Goal: Find specific page/section: Find specific page/section

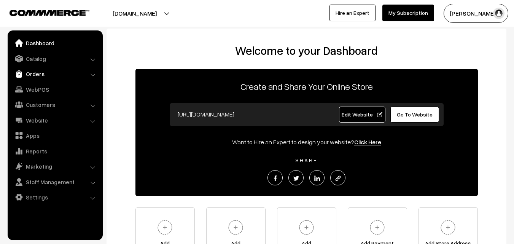
click at [40, 74] on link "Orders" at bounding box center [55, 74] width 91 height 14
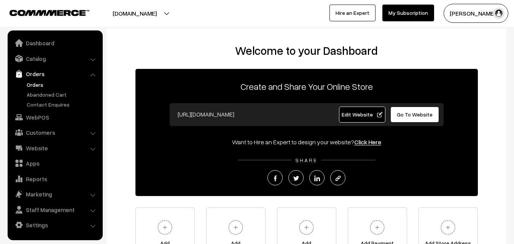
click at [38, 86] on link "Orders" at bounding box center [62, 85] width 75 height 8
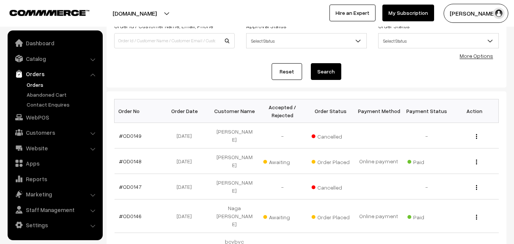
scroll to position [76, 0]
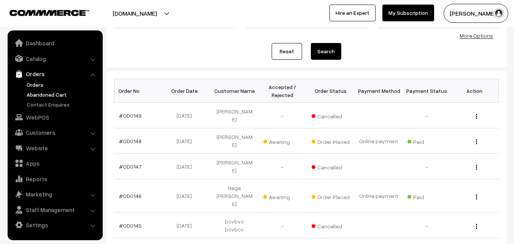
click at [54, 92] on link "Abandoned Cart" at bounding box center [62, 95] width 75 height 8
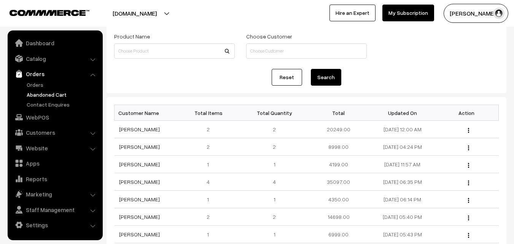
scroll to position [76, 0]
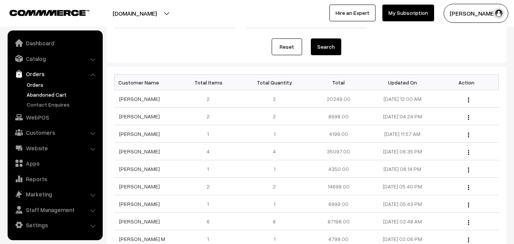
click at [33, 85] on link "Orders" at bounding box center [62, 85] width 75 height 8
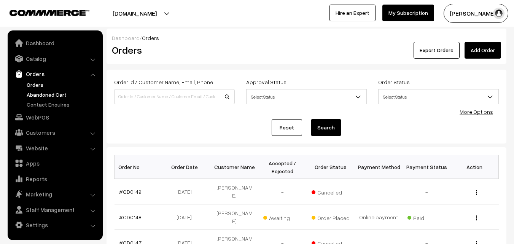
click at [47, 93] on link "Abandoned Cart" at bounding box center [62, 95] width 75 height 8
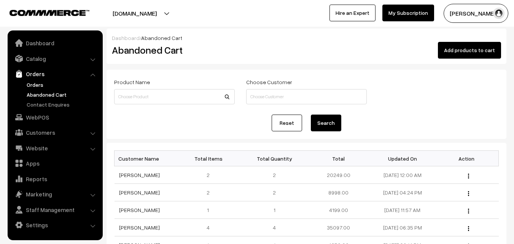
click at [36, 86] on link "Orders" at bounding box center [62, 85] width 75 height 8
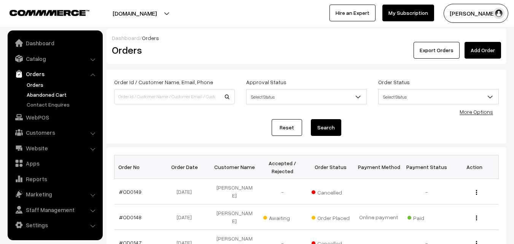
click at [55, 94] on link "Abandoned Cart" at bounding box center [62, 95] width 75 height 8
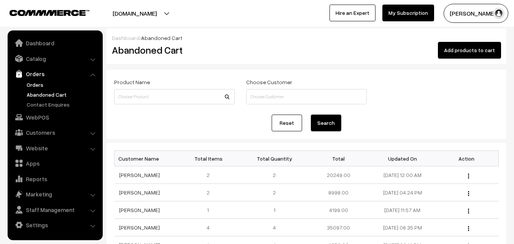
click at [35, 87] on link "Orders" at bounding box center [62, 85] width 75 height 8
